Goal: Information Seeking & Learning: Learn about a topic

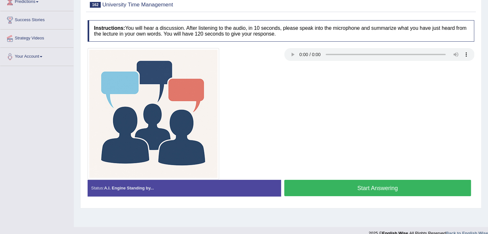
scroll to position [103, 0]
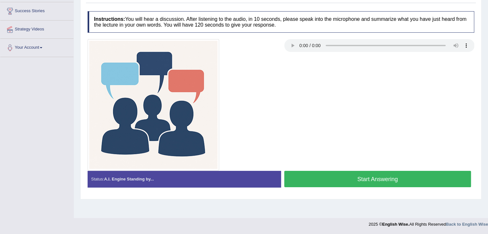
click at [385, 174] on button "Start Answering" at bounding box center [377, 179] width 187 height 16
click at [381, 183] on button "Start Answering" at bounding box center [377, 179] width 187 height 16
click at [342, 179] on button "Start Answering" at bounding box center [377, 179] width 187 height 16
click at [406, 185] on button "Start Answering" at bounding box center [377, 179] width 187 height 16
click at [349, 176] on button "Start Answering" at bounding box center [377, 179] width 187 height 16
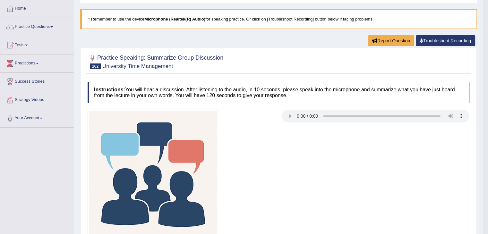
scroll to position [19, 0]
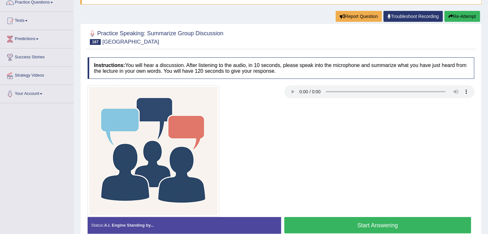
scroll to position [103, 0]
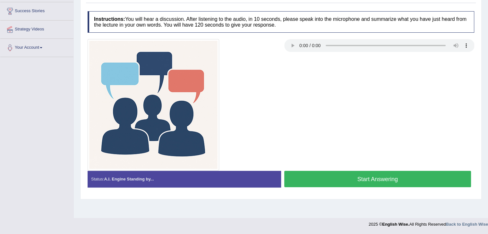
click at [371, 173] on button "Start Answering" at bounding box center [377, 179] width 187 height 16
click at [367, 173] on button "Start Answering" at bounding box center [377, 179] width 187 height 16
click at [374, 173] on button "Start Answering" at bounding box center [377, 179] width 187 height 16
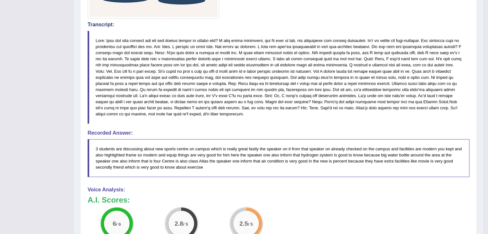
scroll to position [279, 0]
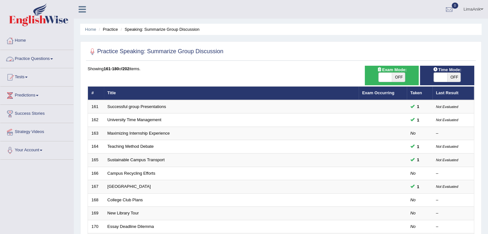
click at [26, 61] on link "Practice Questions" at bounding box center [36, 58] width 73 height 16
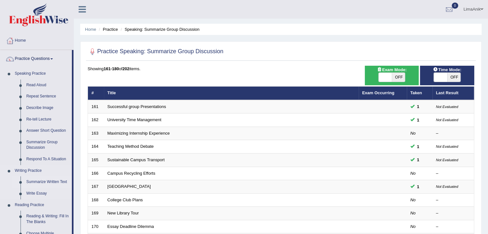
click at [41, 183] on link "Summarize Written Text" at bounding box center [47, 182] width 48 height 12
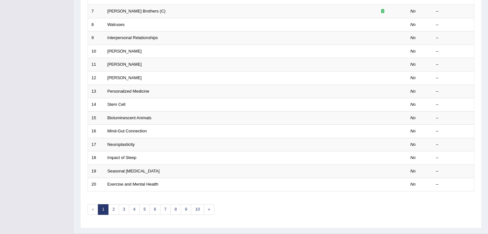
scroll to position [185, 0]
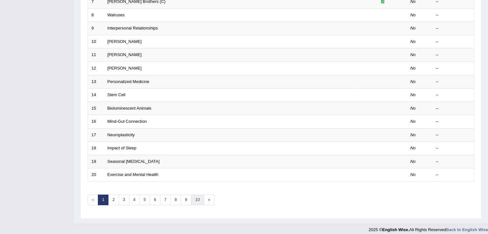
click at [192, 202] on link "10" at bounding box center [197, 200] width 13 height 11
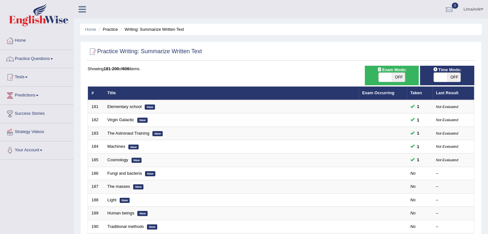
click at [474, 113] on div "Time Mode: ON OFF Exam Mode: ON OFF Showing 181-200 of 606 items. # Title Exam …" at bounding box center [281, 233] width 390 height 334
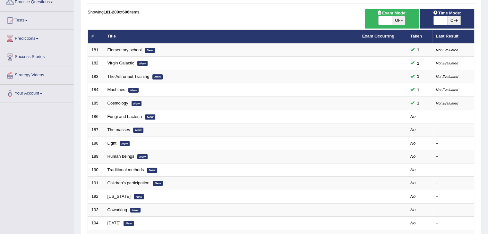
scroll to position [58, 0]
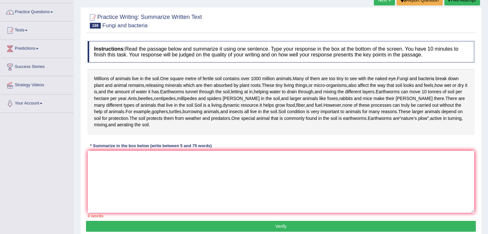
scroll to position [63, 0]
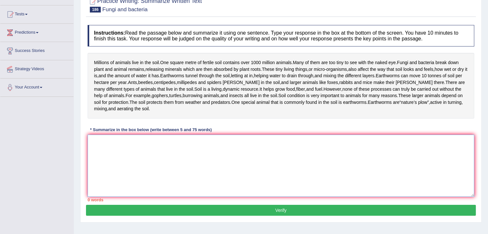
click at [145, 159] on textarea at bounding box center [281, 166] width 386 height 62
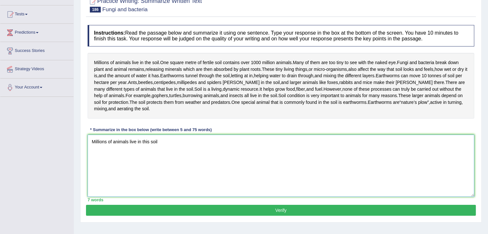
click at [162, 162] on textarea "Millions of animals live in this soil" at bounding box center [281, 166] width 386 height 62
click at [271, 155] on textarea "Millions of animals live in this soil, and many of them are too tiny to see wit…" at bounding box center [281, 166] width 386 height 62
click at [285, 156] on textarea "Millions of animals live in this soil, and many of them are too tiny to see wit…" at bounding box center [281, 166] width 386 height 62
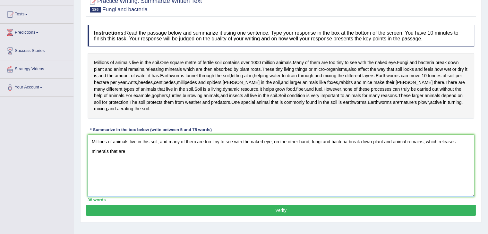
click at [135, 168] on textarea "Millions of animals live in this soil, and many of them are too tiny to see wit…" at bounding box center [281, 166] width 386 height 62
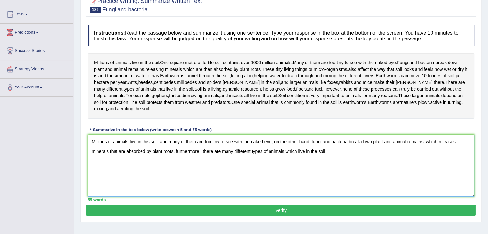
click at [298, 162] on textarea "Millions of animals live in this soil, and many of them are too tiny to see wit…" at bounding box center [281, 166] width 386 height 62
click at [334, 166] on textarea "Millions of animals live in this soil, and many of them are too tiny to see wit…" at bounding box center [281, 166] width 386 height 62
click at [338, 168] on textarea "Millions of animals live in this soil, and many of them are too tiny to see wit…" at bounding box center [281, 166] width 386 height 62
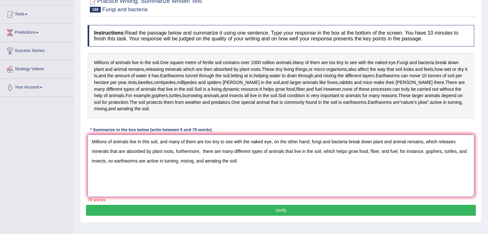
scroll to position [94, 0]
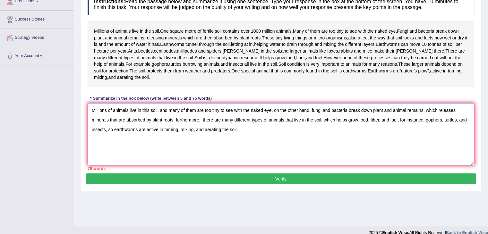
click at [107, 144] on textarea "Millions of animals live in this soil, and many of them are too tiny to see wit…" at bounding box center [281, 134] width 386 height 62
click at [156, 144] on textarea "Millions of animals live in this soil, and many of them are too tiny to see wit…" at bounding box center [281, 134] width 386 height 62
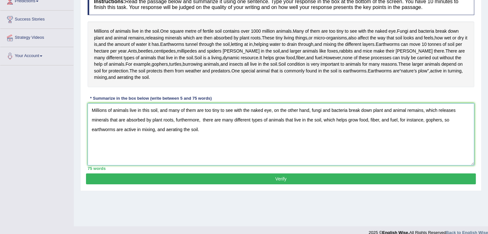
click at [322, 130] on textarea "Millions of animals live in this soil, and many of them are too tiny to see wit…" at bounding box center [281, 134] width 386 height 62
click at [320, 134] on textarea "Millions of animals live in this soil, and many of them are too tiny to see wit…" at bounding box center [281, 134] width 386 height 62
click at [320, 133] on textarea "Millions of animals live in this soil, and many of them are too tiny to see wit…" at bounding box center [281, 134] width 386 height 62
click at [321, 133] on textarea "Millions of animals live in this soil, and many of them are too tiny to see wit…" at bounding box center [281, 134] width 386 height 62
click at [387, 134] on textarea "Millions of animals live in this soil, and many of them are too tiny to see wit…" at bounding box center [281, 134] width 386 height 62
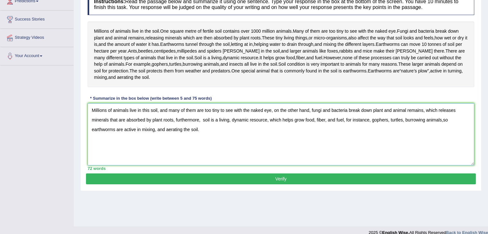
click at [156, 144] on textarea "Millions of animals live in this soil, and many of them are too tiny to see wit…" at bounding box center [281, 134] width 386 height 62
type textarea "Millions of animals live in this soil, and many of them are too tiny to see wit…"
click at [249, 184] on button "Verify" at bounding box center [281, 178] width 390 height 11
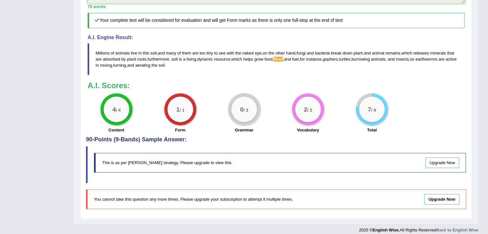
scroll to position [204, 0]
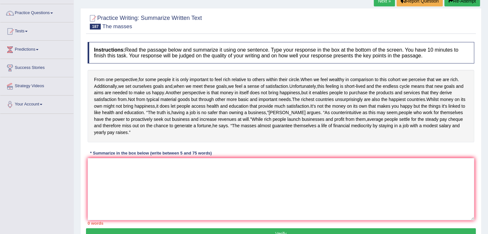
scroll to position [69, 0]
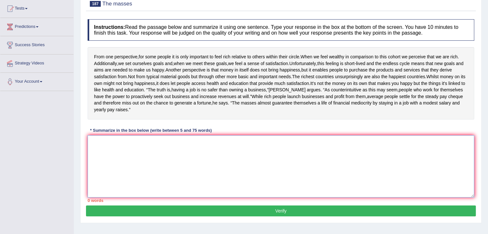
click at [139, 157] on textarea at bounding box center [281, 166] width 386 height 62
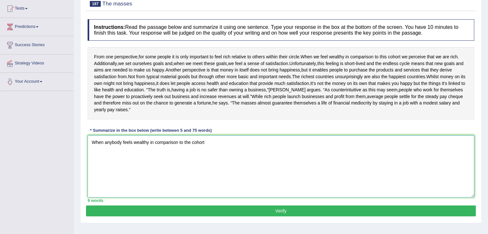
click at [205, 146] on textarea "When anybody feels wealthy in comparison to the cohort" at bounding box center [281, 166] width 386 height 62
click at [274, 157] on textarea "When anybody feels wealthy in comparison to the cohort, we perceive that we are…" at bounding box center [281, 166] width 386 height 62
click at [335, 154] on textarea "When anybody feels wealthy in comparison to the cohort, we perceive that we set…" at bounding box center [281, 166] width 386 height 62
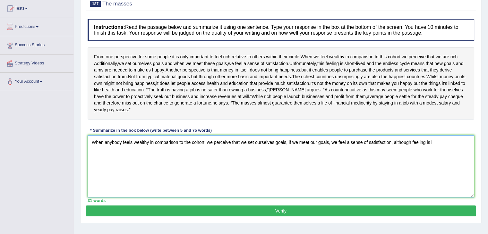
click at [433, 154] on textarea "When anybody feels wealthy in comparison to the cohort, we perceive that we set…" at bounding box center [281, 166] width 386 height 62
click at [463, 152] on textarea "When anybody feels wealthy in comparison to the cohort, we perceive that we set…" at bounding box center [281, 166] width 386 height 62
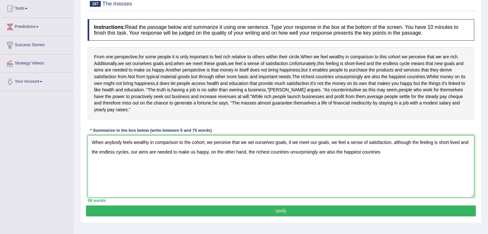
click at [419, 159] on textarea "When anybody feels wealthy in comparison to the cohort, we perceive that we set…" at bounding box center [281, 166] width 386 height 62
click at [414, 159] on textarea "When anybody feels wealthy in comparison to the cohort, we perceive that we set…" at bounding box center [281, 166] width 386 height 62
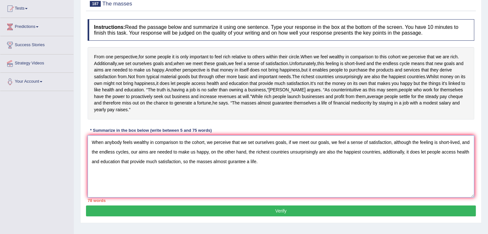
click at [140, 184] on textarea "When anybody feels wealthy in comparison to the cohort, we perceive that we set…" at bounding box center [281, 166] width 386 height 62
click at [131, 167] on textarea "When anybody feels wealthy in comparison to the cohort, we perceive that we set…" at bounding box center [281, 166] width 386 height 62
click at [132, 173] on textarea "When anybody feels wealthy in comparison to the cohort, we perceive that we set…" at bounding box center [281, 166] width 386 height 62
click at [148, 185] on textarea "When anybody feels wealthy in comparison to the cohort, we perceive that we set…" at bounding box center [281, 166] width 386 height 62
click at [129, 159] on textarea "When anybody feels wealthy in comparison to the cohort, we perceive that we set…" at bounding box center [281, 166] width 386 height 62
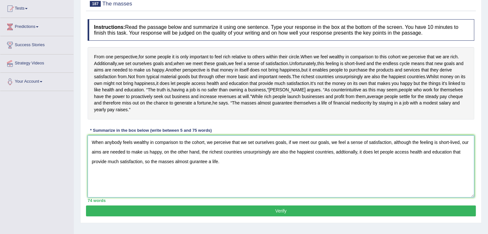
click at [237, 181] on textarea "When anybody feels wealthy in comparison to the cohort, we perceive that we set…" at bounding box center [281, 166] width 386 height 62
click at [287, 150] on textarea "When anybody feels wealthy in comparison to the cohort, we perceive that we set…" at bounding box center [281, 166] width 386 height 62
click at [291, 170] on textarea "When anybody feels wealthy in comparison to the cohort, we perceive that we set…" at bounding box center [281, 166] width 386 height 62
click at [342, 159] on textarea "When anybody feels wealthy in comparison to the cohort, we perceive that we set…" at bounding box center [281, 166] width 386 height 62
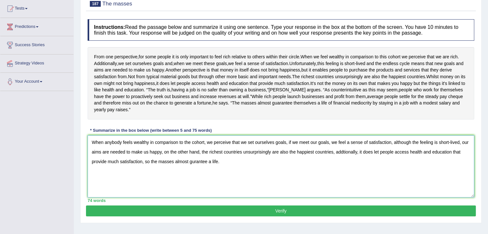
click at [341, 159] on textarea "When anybody feels wealthy in comparison to the cohort, we perceive that we set…" at bounding box center [281, 166] width 386 height 62
click at [371, 189] on textarea "When anybody feels wealthy in comparison to the cohort, we perceive that we set…" at bounding box center [281, 166] width 386 height 62
click at [196, 168] on textarea "When anybody feels wealthy in comparison to the cohort, we perceive that we set…" at bounding box center [281, 166] width 386 height 62
type textarea "When anybody feels wealthy in comparison to the cohort, we perceive that we set…"
click at [266, 206] on div "Instructions: Read the passage below and summarize it using one sentence. Type …" at bounding box center [281, 111] width 390 height 190
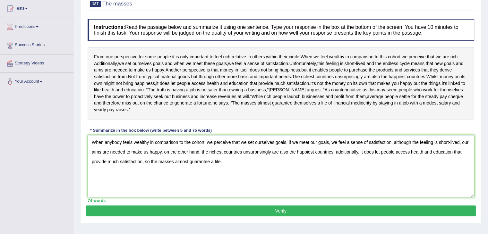
click at [267, 214] on button "Verify" at bounding box center [281, 211] width 390 height 11
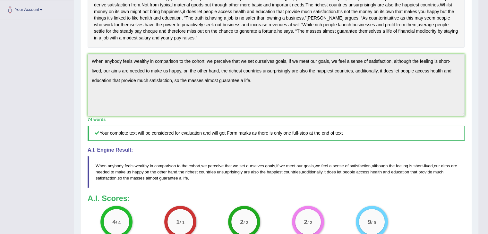
scroll to position [142, 0]
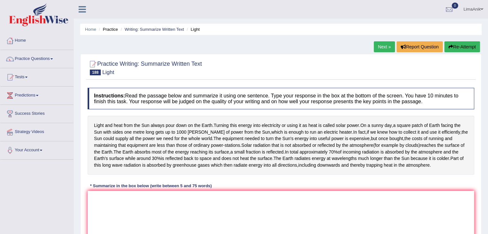
scroll to position [81, 0]
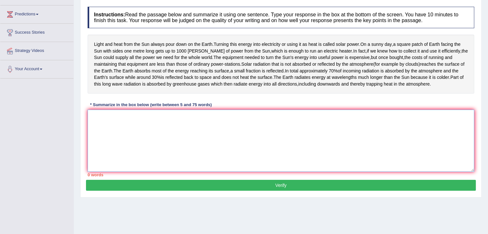
click at [154, 145] on textarea at bounding box center [281, 141] width 386 height 62
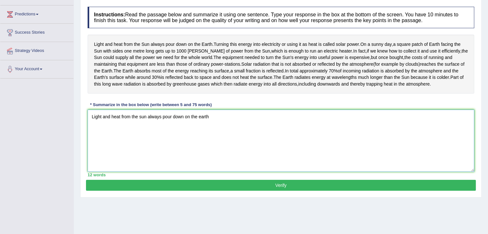
click at [211, 131] on textarea "Light and heat from the sun always pour down on the earth" at bounding box center [281, 141] width 386 height 62
click at [313, 134] on textarea "Light and heat from the sun always pour down on the earth, which turns energy i…" at bounding box center [281, 141] width 386 height 62
click at [315, 130] on textarea "Light and heat from the sun always pour down on the earth, which turns energy i…" at bounding box center [281, 141] width 386 height 62
click at [319, 140] on textarea "Light and heat from the sun always pour down on the earth, which turns energy i…" at bounding box center [281, 141] width 386 height 62
click at [336, 131] on textarea "Light and heat from the sun always pour down on the earth, which turns energy i…" at bounding box center [281, 141] width 386 height 62
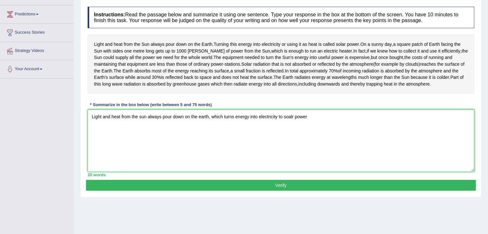
click at [280, 128] on textarea "Light and heat from the sun always pour down on the earth, which turns energy i…" at bounding box center [281, 141] width 386 height 62
click at [279, 130] on textarea "Light and heat from the sun always pour down on the earth, which turns energy i…" at bounding box center [281, 141] width 386 height 62
click at [309, 137] on textarea "Light and heat from the sun always pour down on the earth, which turns energy i…" at bounding box center [281, 141] width 386 height 62
click at [311, 133] on textarea "Light and heat from the sun always pour down on the earth, which turns energy i…" at bounding box center [281, 141] width 386 height 62
click at [345, 132] on textarea "Light and heat from the sun always pour down on the earth, which turns energy i…" at bounding box center [281, 141] width 386 height 62
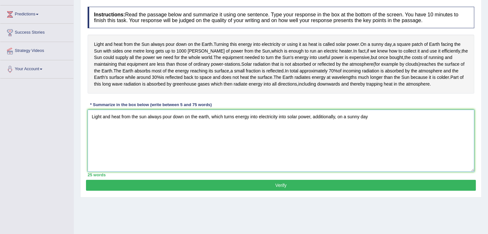
click at [377, 129] on textarea "Light and heat from the sun always pour down on the earth, which turns energy i…" at bounding box center [281, 141] width 386 height 62
click at [416, 134] on textarea "Light and heat from the sun always pour down on the earth, which turns energy i…" at bounding box center [281, 141] width 386 height 62
click at [309, 163] on textarea "Light and heat from the sun always pour down on the earth, which turns energy i…" at bounding box center [281, 141] width 386 height 62
click at [183, 156] on textarea "Light and heat from the sun always pour down on the earth, which turns energy i…" at bounding box center [281, 141] width 386 height 62
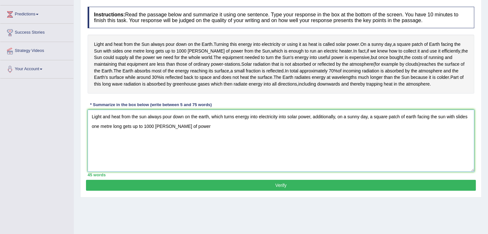
click at [198, 143] on textarea "Light and heat from the sun always pour down on the earth, which turns energy i…" at bounding box center [281, 141] width 386 height 62
click at [336, 131] on textarea "Light and heat from the sun always pour down on the earth, which turns energy i…" at bounding box center [281, 141] width 386 height 62
click at [314, 143] on textarea "Light and heat from the sun always pour down on the earth, which turns energy i…" at bounding box center [281, 141] width 386 height 62
click at [104, 142] on textarea "Light and heat from the sun always pour down on the earth, which turns energy i…" at bounding box center [281, 141] width 386 height 62
click at [324, 145] on textarea "Light and heat from the sun always pour down on the earth, which turns energy i…" at bounding box center [281, 141] width 386 height 62
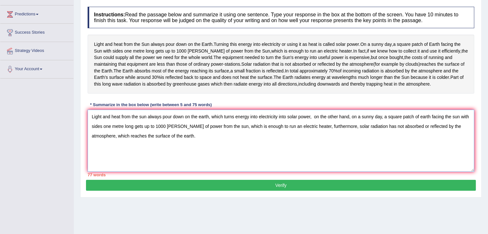
click at [285, 131] on textarea "Light and heat from the sun always pour down on the earth, which turns energy i…" at bounding box center [281, 141] width 386 height 62
click at [304, 167] on textarea "Light and heat from the sun always pour down on the earth, which turns energy i…" at bounding box center [281, 141] width 386 height 62
click at [280, 161] on textarea "Light and heat from the sun always pour down on the earth, which turns energy i…" at bounding box center [281, 141] width 386 height 62
click at [307, 129] on textarea "Light and heat from the sun always pour down on the earth, which turns energy i…" at bounding box center [281, 141] width 386 height 62
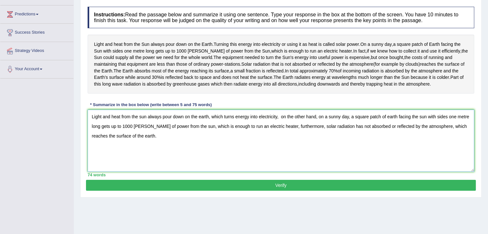
click at [279, 128] on textarea "Light and heat from the sun always pour down on the earth, which turns energy i…" at bounding box center [281, 141] width 386 height 62
click at [290, 152] on textarea "Light and heat from the sun always pour down on the earth, which turns energy i…" at bounding box center [281, 141] width 386 height 62
type textarea "Light and heat from the sun always pour down on the earth, which turns energy i…"
click at [272, 191] on button "Verify" at bounding box center [281, 185] width 390 height 11
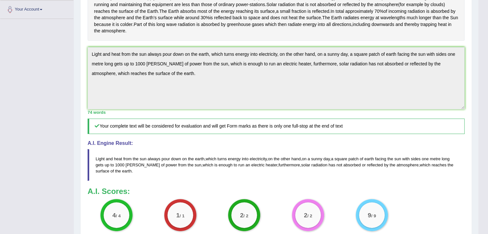
scroll to position [80, 0]
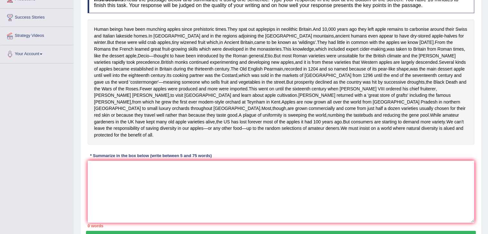
scroll to position [97, 0]
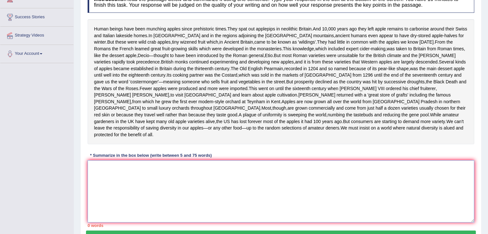
click at [103, 192] on textarea at bounding box center [281, 191] width 386 height 62
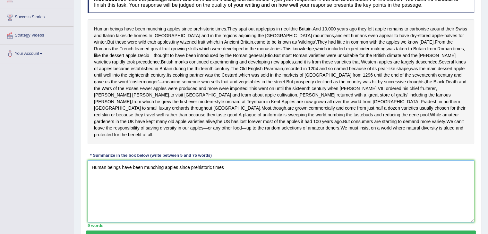
click at [252, 182] on textarea "Human beings have been munching apples since prehistoric times" at bounding box center [281, 191] width 386 height 62
click at [249, 184] on textarea "Human beings have been munching apples since prehistoric times" at bounding box center [281, 191] width 386 height 62
click at [252, 189] on textarea "Human beings have been munching on apples since prehistoric times" at bounding box center [281, 191] width 386 height 62
click at [339, 191] on textarea "Human beings have been munching on apples since prehistoric times, and they spa…" at bounding box center [281, 191] width 386 height 62
click at [371, 179] on textarea "Human beings have been munching on apples since prehistoric times, and they spa…" at bounding box center [281, 191] width 386 height 62
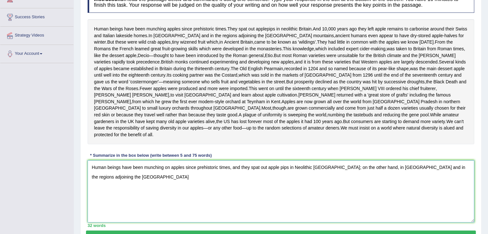
click at [166, 210] on textarea "Human beings have been munching on apples since prehistoric times, and they spa…" at bounding box center [281, 191] width 386 height 62
click at [282, 191] on textarea "Human beings have been munching on apples since prehistoric times, and they spa…" at bounding box center [281, 191] width 386 height 62
click at [285, 200] on textarea "Human beings have been munching on apples since prehistoric times, and they spa…" at bounding box center [281, 191] width 386 height 62
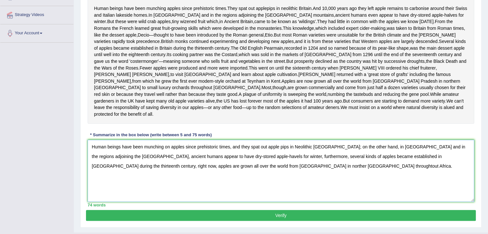
scroll to position [144, 0]
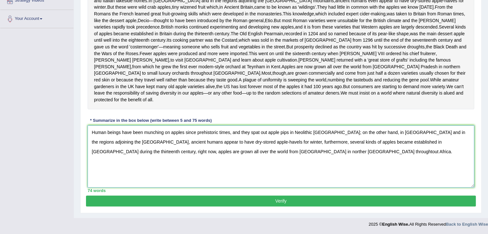
type textarea "Human beings have been munching on apples since prehistoric times, and they spa…"
click at [269, 200] on button "Verify" at bounding box center [281, 201] width 390 height 11
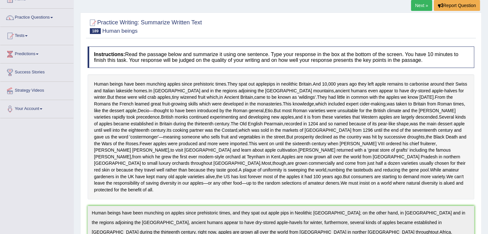
scroll to position [16, 0]
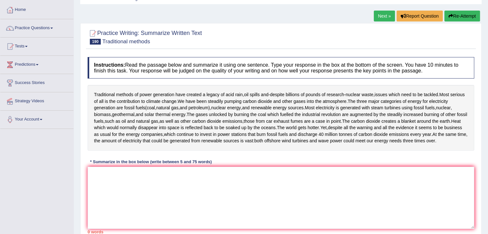
scroll to position [65, 0]
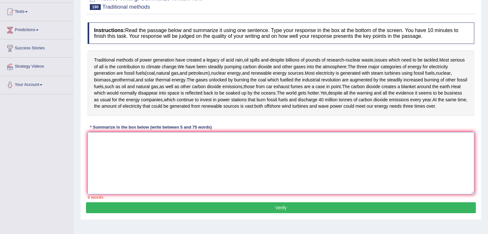
click at [146, 158] on textarea at bounding box center [281, 163] width 386 height 62
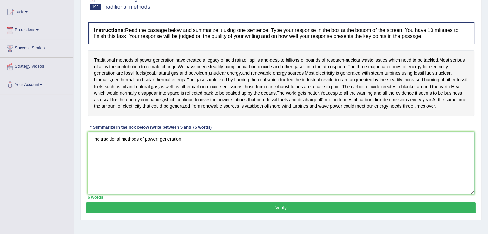
click at [160, 140] on textarea "The traditional methods of powerr generation" at bounding box center [281, 163] width 386 height 62
click at [190, 135] on textarea "The traditional methods of powergeneration" at bounding box center [281, 163] width 386 height 62
click at [257, 140] on textarea "The traditional methods of power generation have created a legacy of acid rain" at bounding box center [281, 163] width 386 height 62
click at [253, 137] on textarea "The traditional methods of power generation have created a legacy of acid rain …" at bounding box center [281, 163] width 386 height 62
click at [277, 140] on textarea "The traditional methods of power generation have created a legacy of acid rain …" at bounding box center [281, 163] width 386 height 62
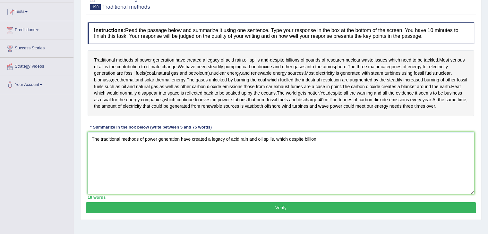
click at [327, 134] on textarea "The traditional methods of power generation have created a legacy of acid rain …" at bounding box center [281, 163] width 386 height 62
click at [273, 138] on textarea "The traditional methods of power generation have created a legacy of acid rain …" at bounding box center [281, 163] width 386 height 62
click at [278, 139] on textarea "The traditional methods of power generation have created a legacy of acid rain,…" at bounding box center [281, 163] width 386 height 62
click at [294, 141] on textarea "The traditional methods of power generation have created a legacy of acid rain,…" at bounding box center [281, 163] width 386 height 62
click at [295, 140] on textarea "The traditional methods of power generation have created a legacy of acid rain,…" at bounding box center [281, 163] width 386 height 62
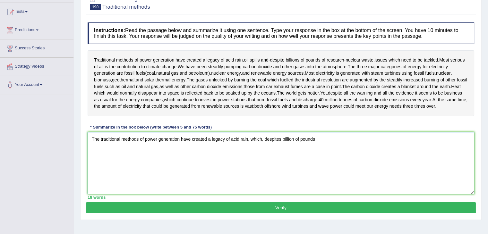
click at [318, 141] on textarea "The traditional methods of power generation have created a legacy of acid rain,…" at bounding box center [281, 163] width 386 height 62
click at [332, 145] on textarea "The traditional methods of power generation have created a legacy of acid rain,…" at bounding box center [281, 163] width 386 height 62
click at [400, 159] on textarea "The traditional methods of power generation have created a legacy of acid rain,…" at bounding box center [281, 163] width 386 height 62
click at [414, 138] on textarea "The traditional methods of power generation have created a legacy of acid rain,…" at bounding box center [281, 163] width 386 height 62
click at [262, 143] on textarea "The traditional methods of power generation have created a legacy of acid rain,…" at bounding box center [281, 163] width 386 height 62
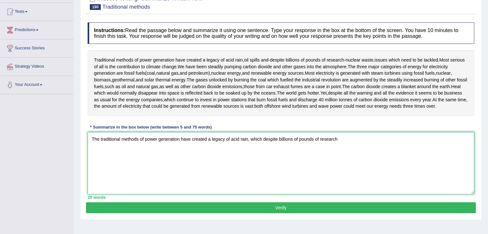
click at [303, 149] on textarea "The traditional methods of power generation have created a legacy of acid rain,…" at bounding box center [281, 163] width 386 height 62
click at [353, 148] on textarea "The traditional methods of power generation have created a legacy of acid rain,…" at bounding box center [281, 163] width 386 height 62
click at [360, 140] on textarea "The traditional methods of power generation have created a legacy of acid rain,…" at bounding box center [281, 163] width 386 height 62
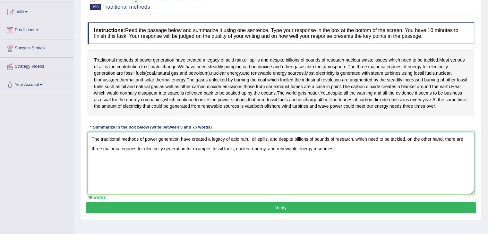
click at [203, 150] on textarea "The traditional methods of power generation have created a legacy of acid rain,…" at bounding box center [281, 163] width 386 height 62
click at [184, 152] on textarea "The traditional methods of power generation have created a legacy of acid rain,…" at bounding box center [281, 163] width 386 height 62
click at [185, 148] on textarea "The traditional methods of power generation have created a legacy of acid rain,…" at bounding box center [281, 163] width 386 height 62
click at [226, 167] on textarea "The traditional methods of power generation have created a legacy of acid rain,…" at bounding box center [281, 163] width 386 height 62
click at [338, 149] on textarea "The traditional methods of power generation have created a legacy of acid rain,…" at bounding box center [281, 163] width 386 height 62
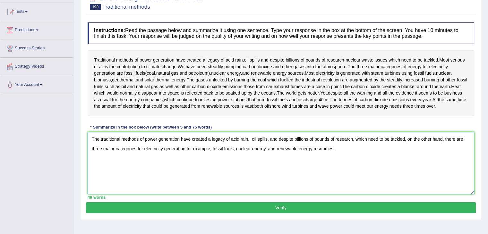
click at [345, 175] on textarea "The traditional methods of power generation have created a legacy of acid rain,…" at bounding box center [281, 163] width 386 height 62
click at [185, 149] on textarea "The traditional methods of power generation have created a legacy of acid rain,…" at bounding box center [281, 163] width 386 height 62
click at [361, 155] on textarea "The traditional methods of power generation have created a legacy of acid rain,…" at bounding box center [281, 163] width 386 height 62
click at [464, 152] on textarea "The traditional methods of power generation have created a legacy of acid rain,…" at bounding box center [281, 163] width 386 height 62
click at [360, 152] on textarea "The traditional methods of power generation have created a legacy of acid rain,…" at bounding box center [281, 163] width 386 height 62
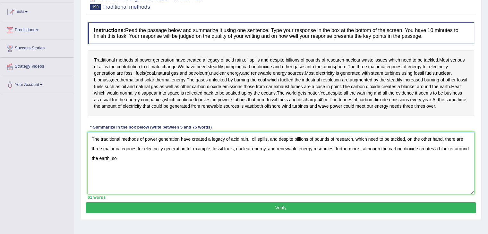
click at [143, 155] on textarea "The traditional methods of power generation have created a legacy of acid rain,…" at bounding box center [281, 163] width 386 height 62
click at [231, 158] on textarea "The traditional methods of power generation have created a legacy of acid rain,…" at bounding box center [281, 163] width 386 height 62
click at [288, 182] on textarea "The traditional methods of power generation have created a legacy of acid rain,…" at bounding box center [281, 163] width 386 height 62
type textarea "The traditional methods of power generation have created a legacy of acid rain,…"
click at [268, 210] on button "Verify" at bounding box center [281, 207] width 390 height 11
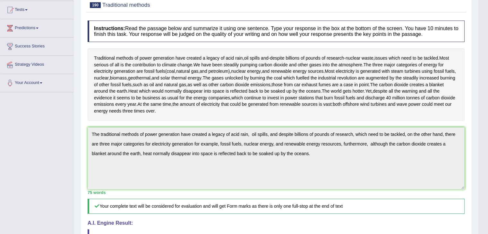
scroll to position [1, 0]
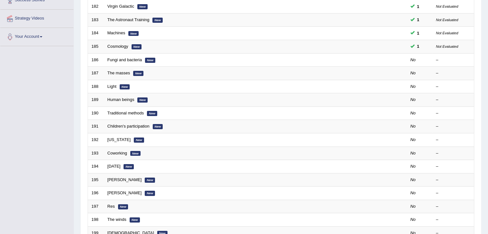
scroll to position [114, 0]
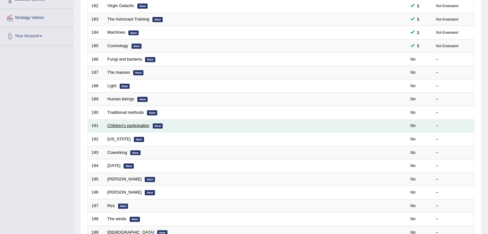
click at [119, 124] on link "Children's participation" at bounding box center [128, 125] width 42 height 5
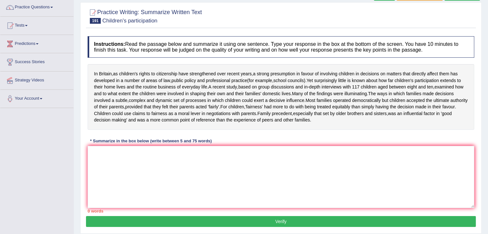
scroll to position [51, 0]
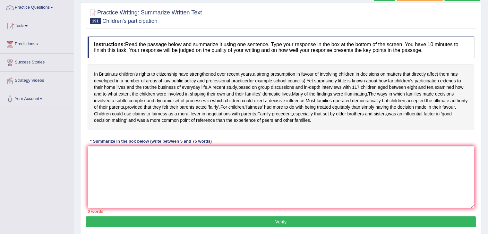
click at [486, 118] on html "Toggle navigation Home Practice Questions Speaking Practice Read Aloud Repeat S…" at bounding box center [244, 66] width 488 height 234
click at [110, 186] on textarea at bounding box center [281, 177] width 386 height 62
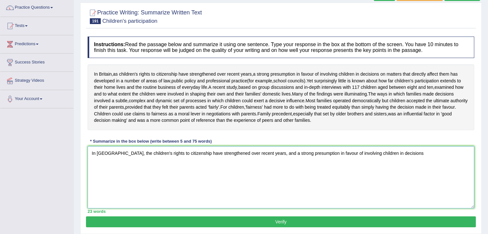
click at [394, 171] on textarea "In Britain, the children's rights to citizenship have strengthened over recent …" at bounding box center [281, 177] width 386 height 62
click at [426, 167] on textarea "In Britain, the children's rights to citizenship have strengthened over recent …" at bounding box center [281, 177] width 386 height 62
click at [469, 165] on textarea "In Britain, the children's rights to citizenship have strengthened over recent …" at bounding box center [281, 177] width 386 height 62
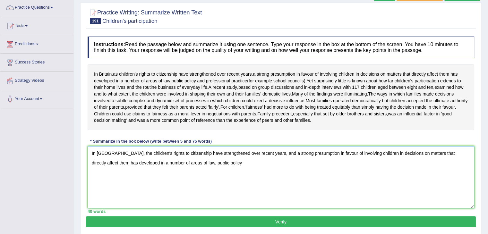
click at [207, 174] on textarea "In Britain, the children's rights to citizenship have strengthened over recent …" at bounding box center [281, 177] width 386 height 62
click at [247, 182] on textarea "In Britain, the children's rights to citizenship have strengthened over recent …" at bounding box center [281, 177] width 386 height 62
click at [316, 185] on textarea "In Britain, the children's rights to citizenship have strengthened over recent …" at bounding box center [281, 177] width 386 height 62
click at [335, 175] on textarea "In Britain, the children's rights to citizenship have strengthened over recent …" at bounding box center [281, 177] width 386 height 62
click at [352, 175] on textarea "In Britain, the children's rights to citizenship have strengthened over recent …" at bounding box center [281, 177] width 386 height 62
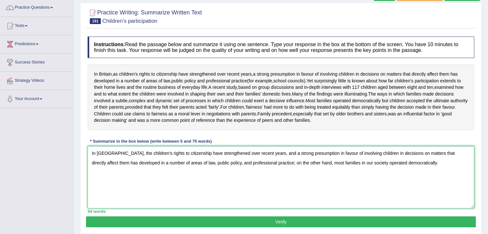
click at [396, 174] on textarea "In Britain, the children's rights to citizenship have strengthened over recent …" at bounding box center [281, 177] width 386 height 62
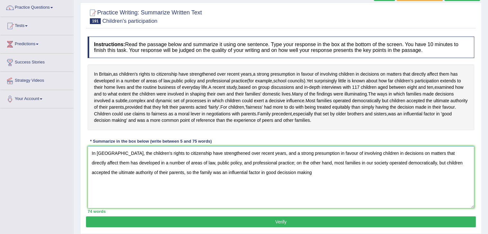
click at [177, 183] on textarea "In Britain, the children's rights to citizenship have strengthened over recent …" at bounding box center [281, 177] width 386 height 62
click at [284, 193] on textarea "In Britain, the children's rights to citizenship have strengthened over recent …" at bounding box center [281, 177] width 386 height 62
click at [172, 185] on textarea "In Britain, the children's rights to citizenship have strengthened over recent …" at bounding box center [281, 177] width 386 height 62
click at [260, 166] on textarea "In Britain, the children's rights to citizenship have strengthened over recent …" at bounding box center [281, 177] width 386 height 62
click at [308, 207] on textarea "In Britain, the children's rights to citizenship have strengthened over recent …" at bounding box center [281, 177] width 386 height 62
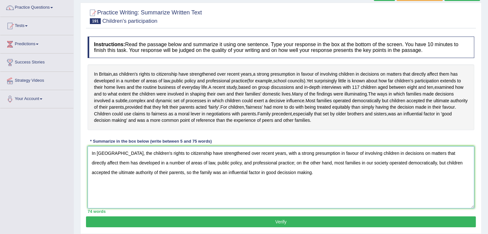
click at [172, 189] on textarea "In Britain, the children's rights to citizenship have strengthened over recent …" at bounding box center [281, 177] width 386 height 62
click at [167, 183] on textarea "In Britain, the children's rights to citizenship have strengthened over recent …" at bounding box center [281, 177] width 386 height 62
click at [167, 185] on textarea "In Britain, the children's rights to citizenship have strengthened over recent …" at bounding box center [281, 177] width 386 height 62
click at [207, 206] on textarea "In Britain, the children's rights to citizenship have strengthened over recent …" at bounding box center [281, 177] width 386 height 62
click at [300, 191] on textarea "In Britain, the children's rights to citizenship have strengthened over recent …" at bounding box center [281, 177] width 386 height 62
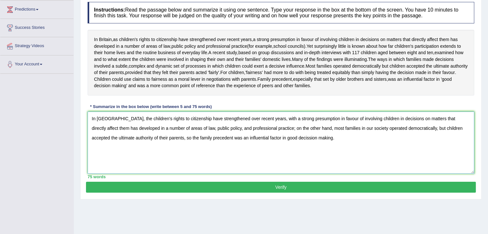
scroll to position [87, 0]
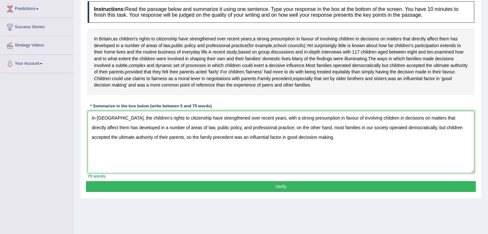
type textarea "In Britain, the children's rights to citizenship have strengthened over recent …"
click at [260, 192] on button "Verify" at bounding box center [281, 186] width 390 height 11
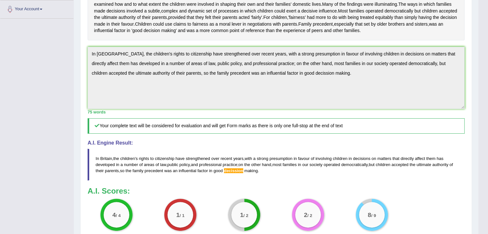
scroll to position [0, 0]
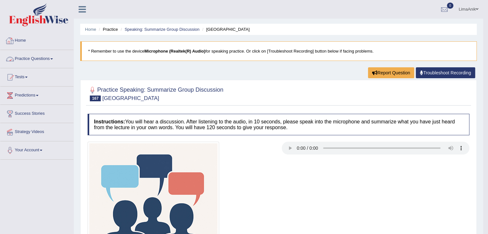
click at [39, 54] on link "Practice Questions" at bounding box center [36, 58] width 73 height 16
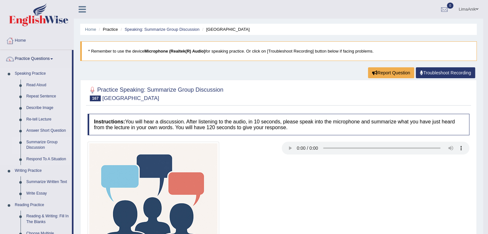
click at [39, 138] on link "Summarize Group Discussion" at bounding box center [47, 145] width 48 height 17
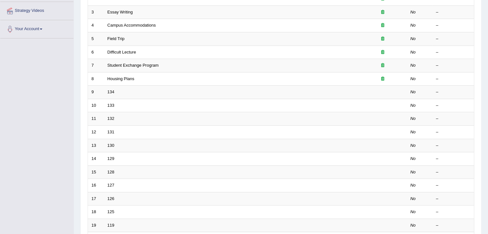
scroll to position [189, 0]
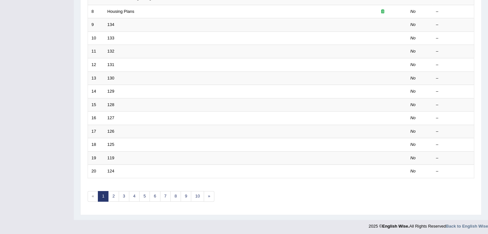
click at [197, 194] on link "10" at bounding box center [197, 196] width 13 height 11
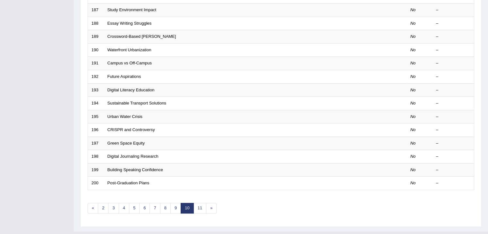
scroll to position [189, 0]
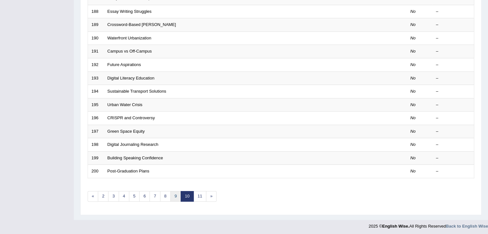
click at [176, 192] on link "9" at bounding box center [175, 196] width 11 height 11
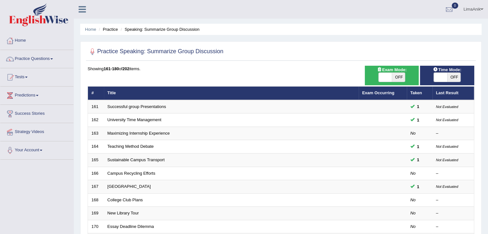
drag, startPoint x: 485, startPoint y: 93, endPoint x: 485, endPoint y: 105, distance: 12.2
click at [485, 105] on div "Home Practice Speaking: Summarize Group Discussion Practice Speaking: Summarize…" at bounding box center [281, 204] width 414 height 409
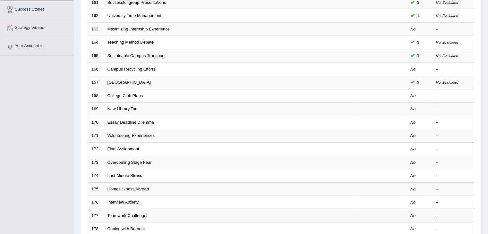
scroll to position [109, 0]
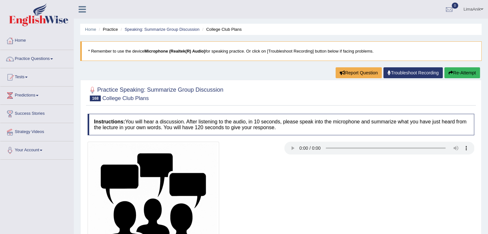
scroll to position [55, 0]
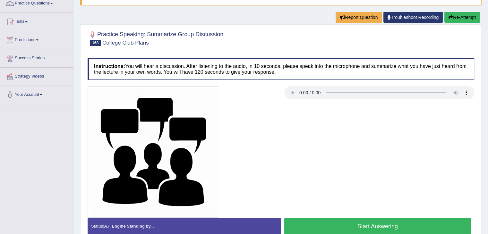
click at [378, 220] on button "Start Answering" at bounding box center [377, 226] width 187 height 16
click at [358, 222] on button "Start Answering" at bounding box center [377, 226] width 187 height 16
click at [353, 220] on button "Start Answering" at bounding box center [377, 226] width 187 height 16
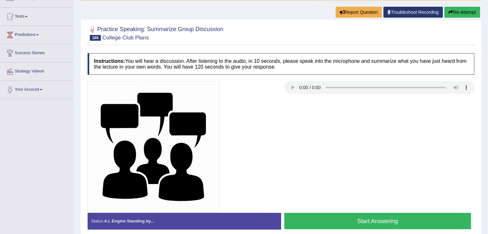
scroll to position [55, 0]
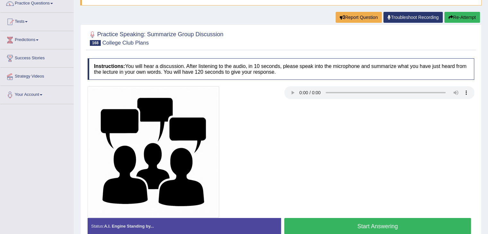
click at [363, 221] on button "Start Answering" at bounding box center [377, 226] width 187 height 16
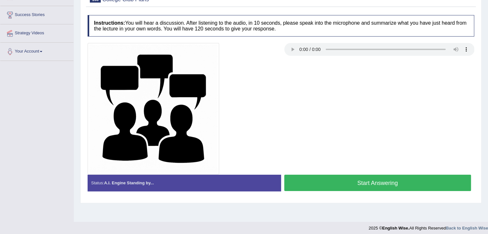
scroll to position [103, 0]
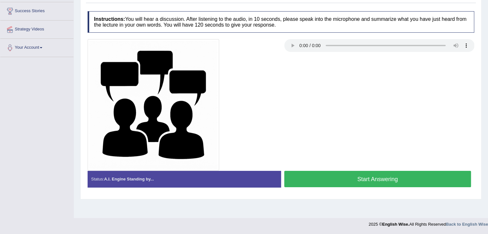
click at [375, 179] on button "Start Answering" at bounding box center [377, 179] width 187 height 16
click at [376, 184] on button "Start Answering" at bounding box center [377, 179] width 187 height 16
click at [357, 179] on button "Start Answering" at bounding box center [377, 179] width 187 height 16
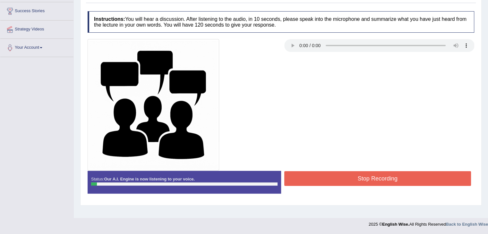
click at [346, 112] on div at bounding box center [280, 104] width 393 height 131
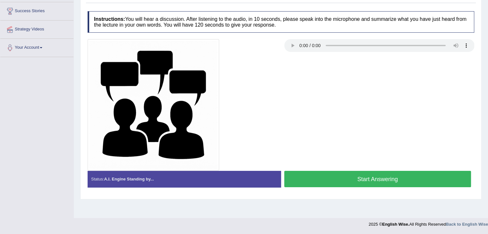
click at [386, 179] on button "Start Answering" at bounding box center [377, 179] width 187 height 16
click at [349, 173] on button "Start Answering" at bounding box center [377, 179] width 187 height 16
click at [336, 183] on button "Start Answering" at bounding box center [377, 179] width 187 height 16
click at [336, 181] on button "Start Answering" at bounding box center [377, 179] width 187 height 16
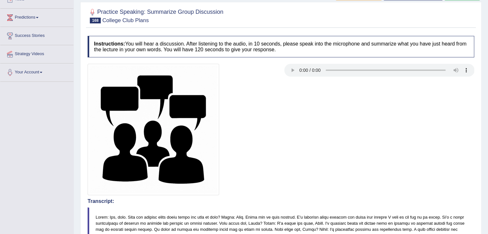
scroll to position [66, 0]
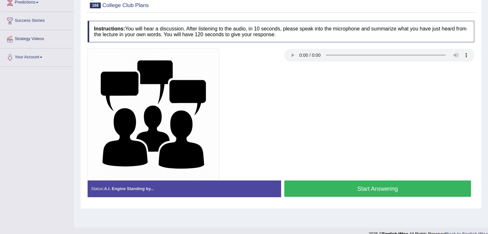
scroll to position [103, 0]
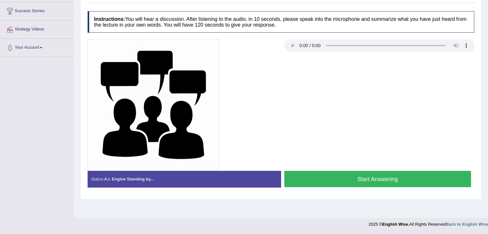
click at [344, 183] on button "Start Answering" at bounding box center [377, 179] width 187 height 16
click at [371, 175] on button "Start Answering" at bounding box center [377, 179] width 187 height 16
click at [375, 179] on button "Start Answering" at bounding box center [377, 179] width 187 height 16
click at [319, 180] on button "Start Answering" at bounding box center [377, 179] width 187 height 16
click at [333, 179] on button "Start Answering" at bounding box center [377, 179] width 187 height 16
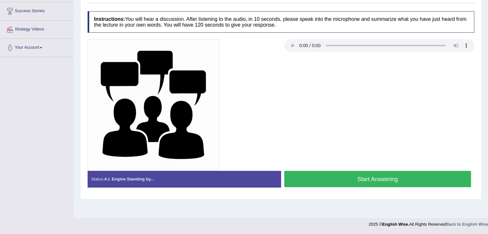
click at [345, 172] on button "Start Answering" at bounding box center [377, 179] width 187 height 16
click at [362, 176] on button "Start Answering" at bounding box center [377, 179] width 187 height 16
click at [377, 178] on button "Start Answering" at bounding box center [377, 179] width 187 height 16
click at [368, 185] on button "Start Answering" at bounding box center [377, 179] width 187 height 16
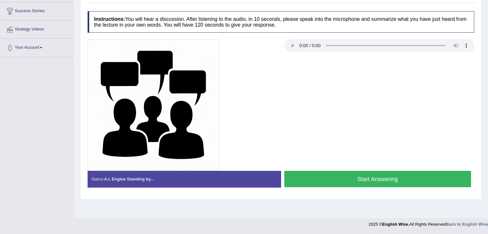
click at [385, 176] on button "Start Answering" at bounding box center [377, 179] width 187 height 16
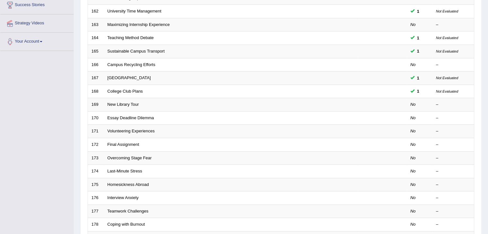
click at [487, 95] on div "Home Practice Speaking: Summarize Group Discussion Practice Speaking: Summarize…" at bounding box center [281, 95] width 414 height 409
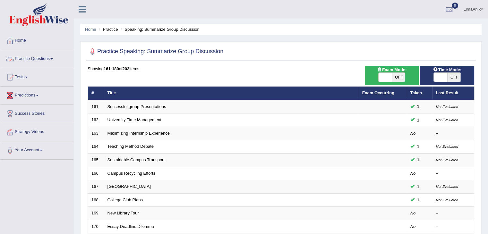
click at [35, 59] on link "Practice Questions" at bounding box center [36, 58] width 73 height 16
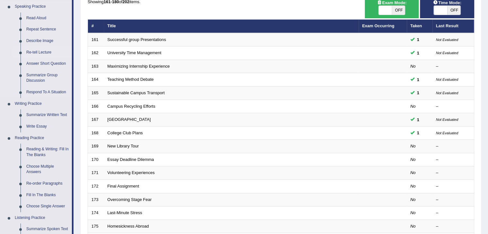
scroll to position [70, 0]
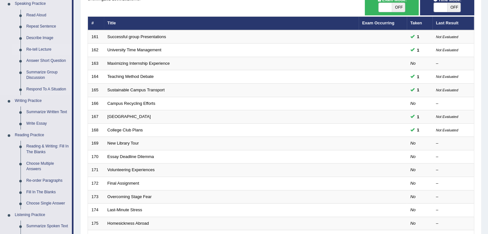
click at [44, 49] on link "Re-tell Lecture" at bounding box center [47, 50] width 48 height 12
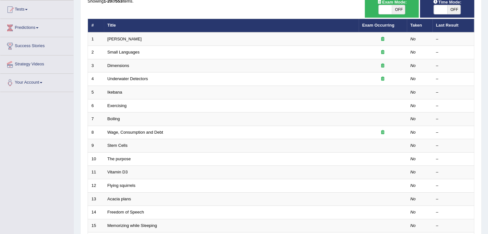
scroll to position [189, 0]
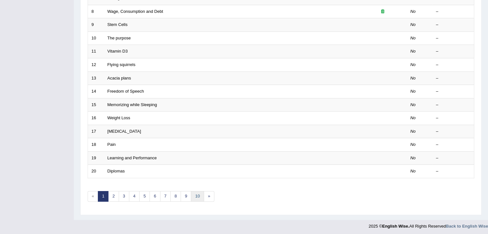
click at [196, 194] on link "10" at bounding box center [197, 196] width 13 height 11
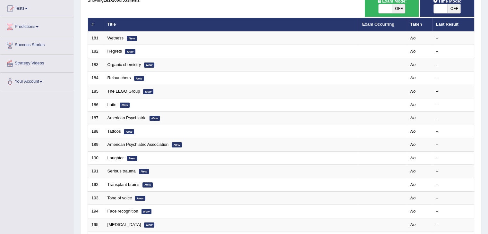
scroll to position [69, 0]
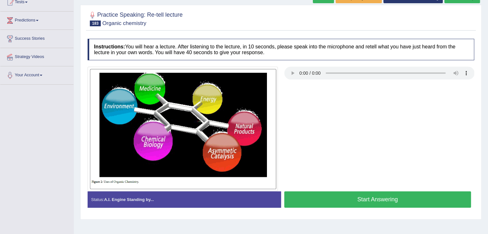
scroll to position [82, 0]
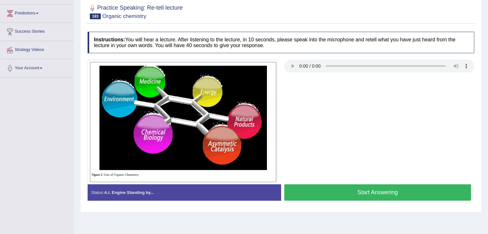
click at [376, 190] on button "Start Answering" at bounding box center [377, 192] width 187 height 16
click at [393, 194] on button "Start Answering" at bounding box center [377, 192] width 187 height 16
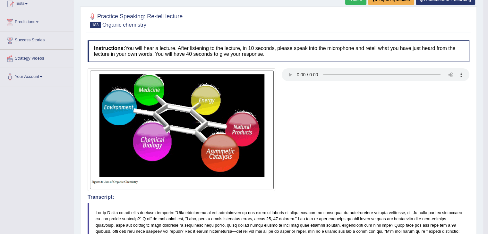
scroll to position [34, 0]
